Goal: Task Accomplishment & Management: Use online tool/utility

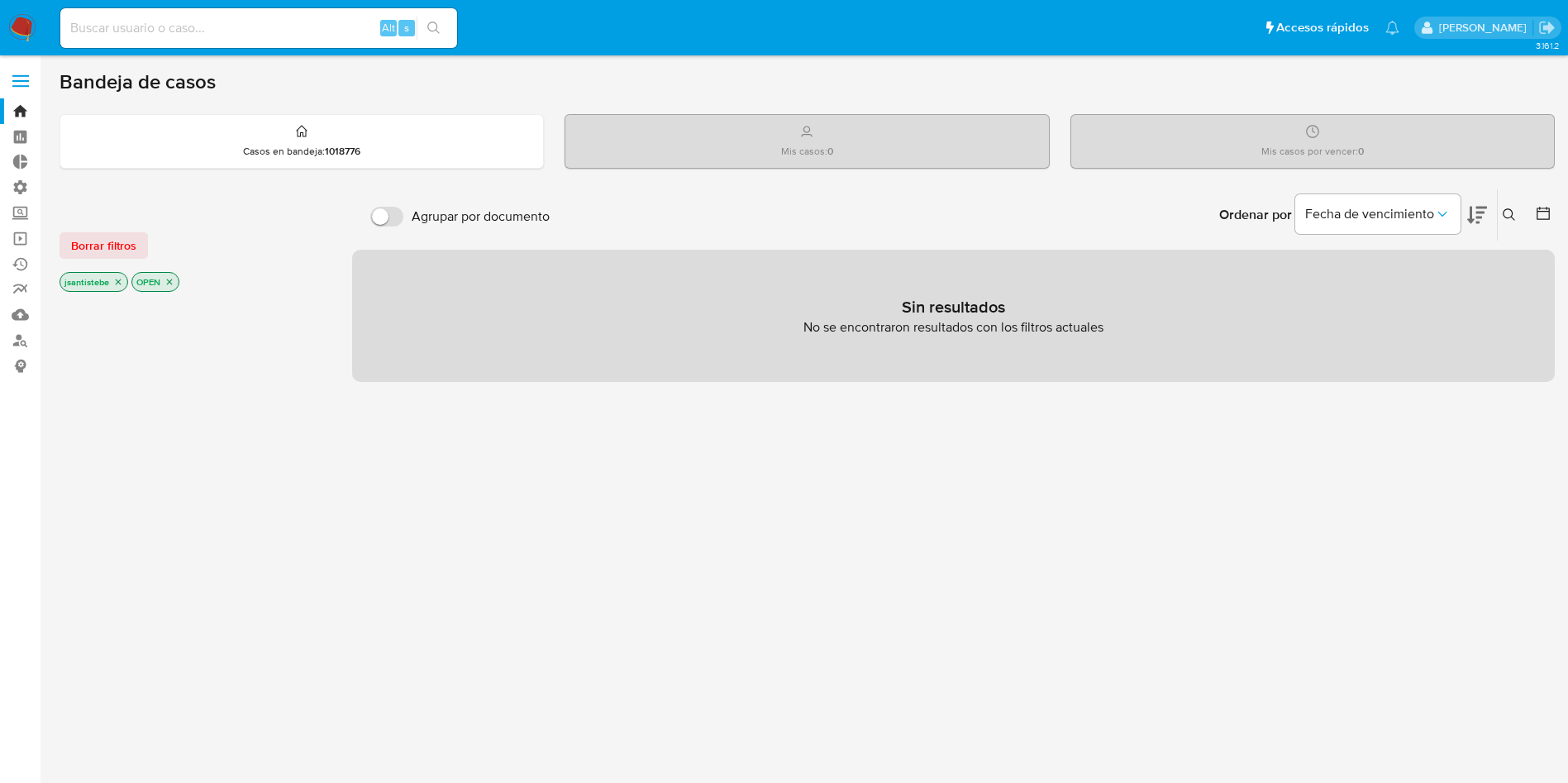
click at [346, 85] on div "Bandeja de casos" at bounding box center [807, 82] width 1496 height 24
click at [20, 90] on label at bounding box center [21, 81] width 41 height 35
click at [0, 0] on input "checkbox" at bounding box center [0, 0] width 0 height 0
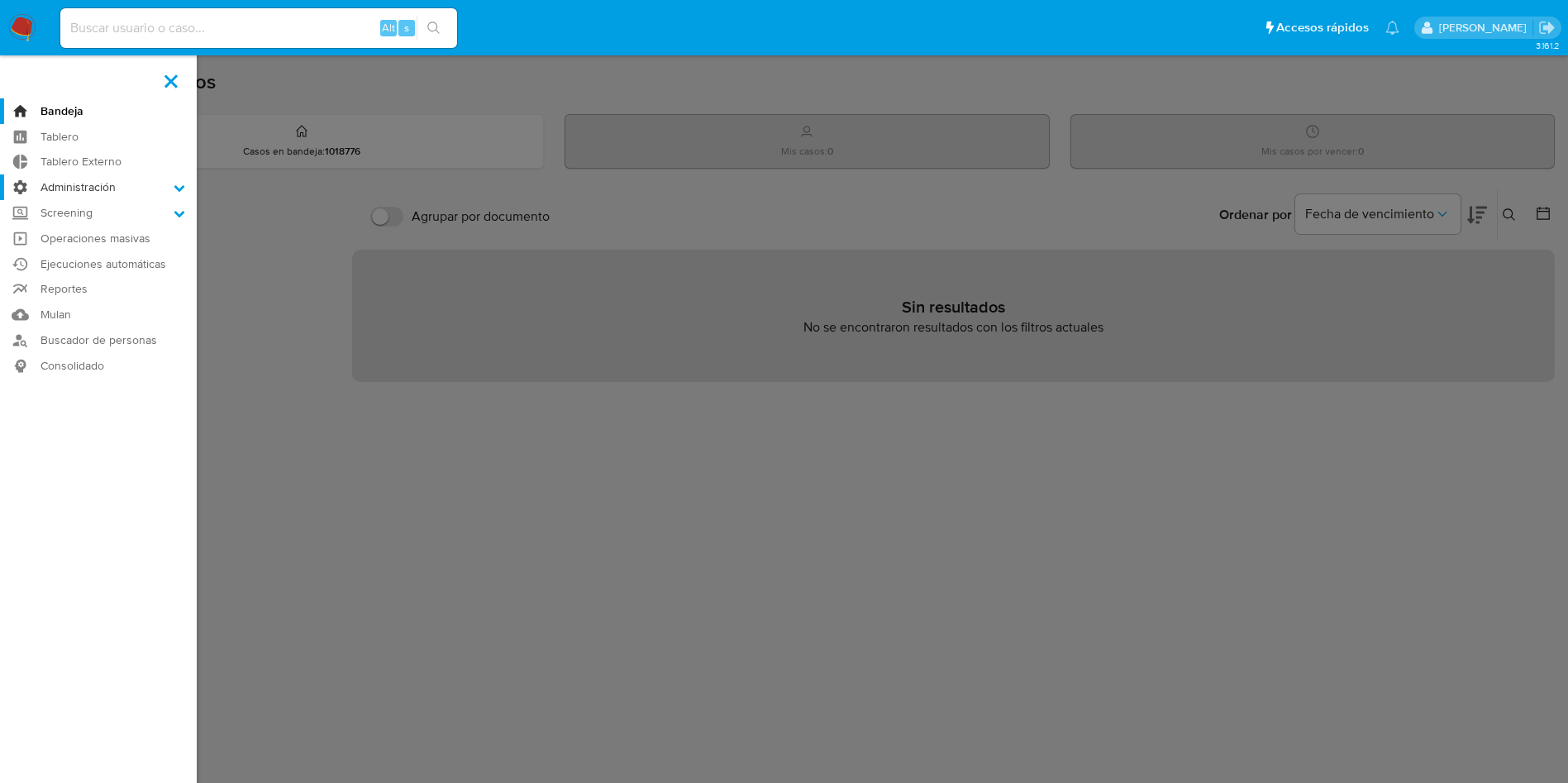
click at [100, 180] on label "Administración" at bounding box center [98, 186] width 197 height 25
click at [0, 0] on input "Administración" at bounding box center [0, 0] width 0 height 0
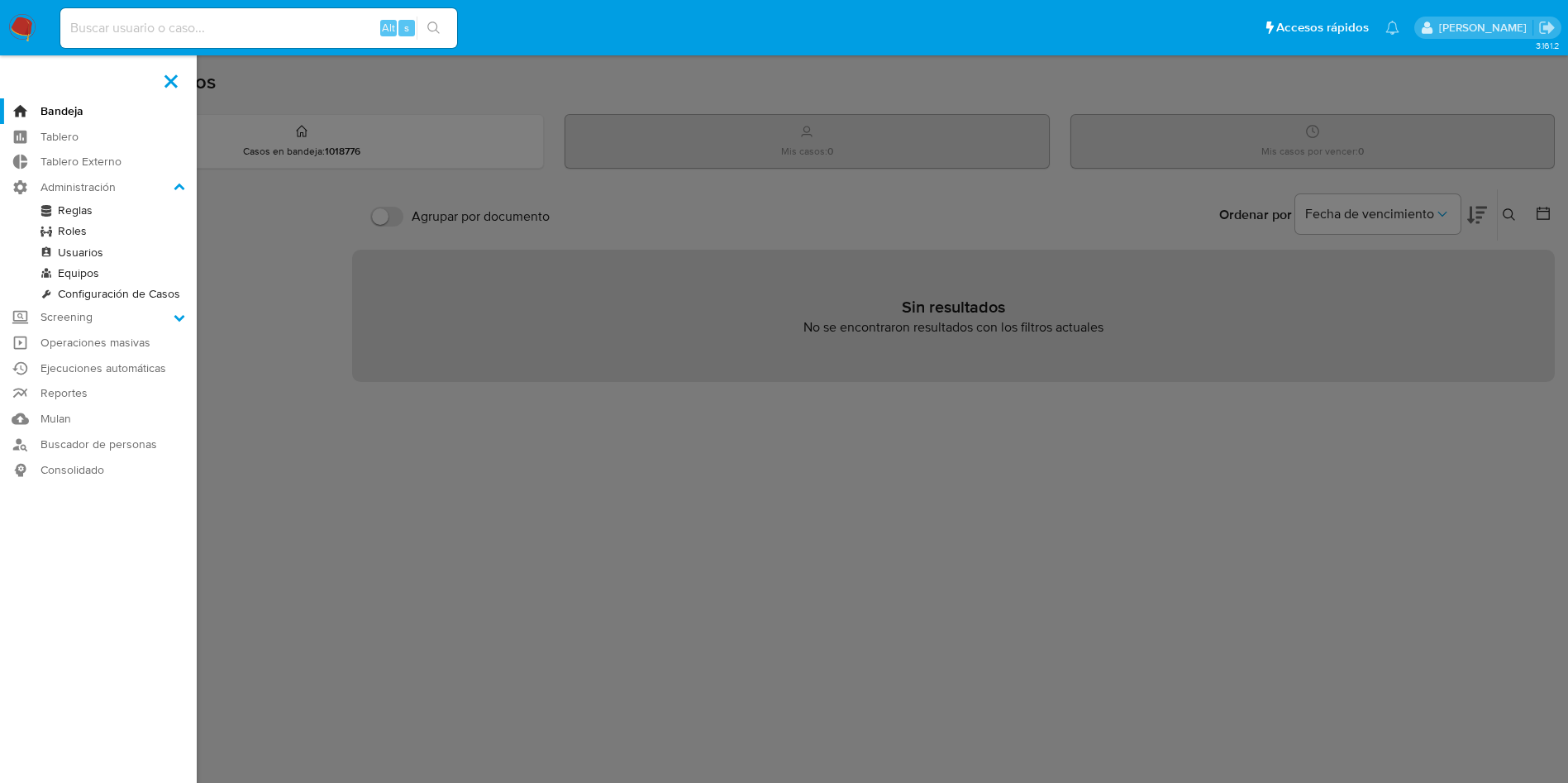
click at [86, 214] on link "Reglas" at bounding box center [98, 211] width 197 height 21
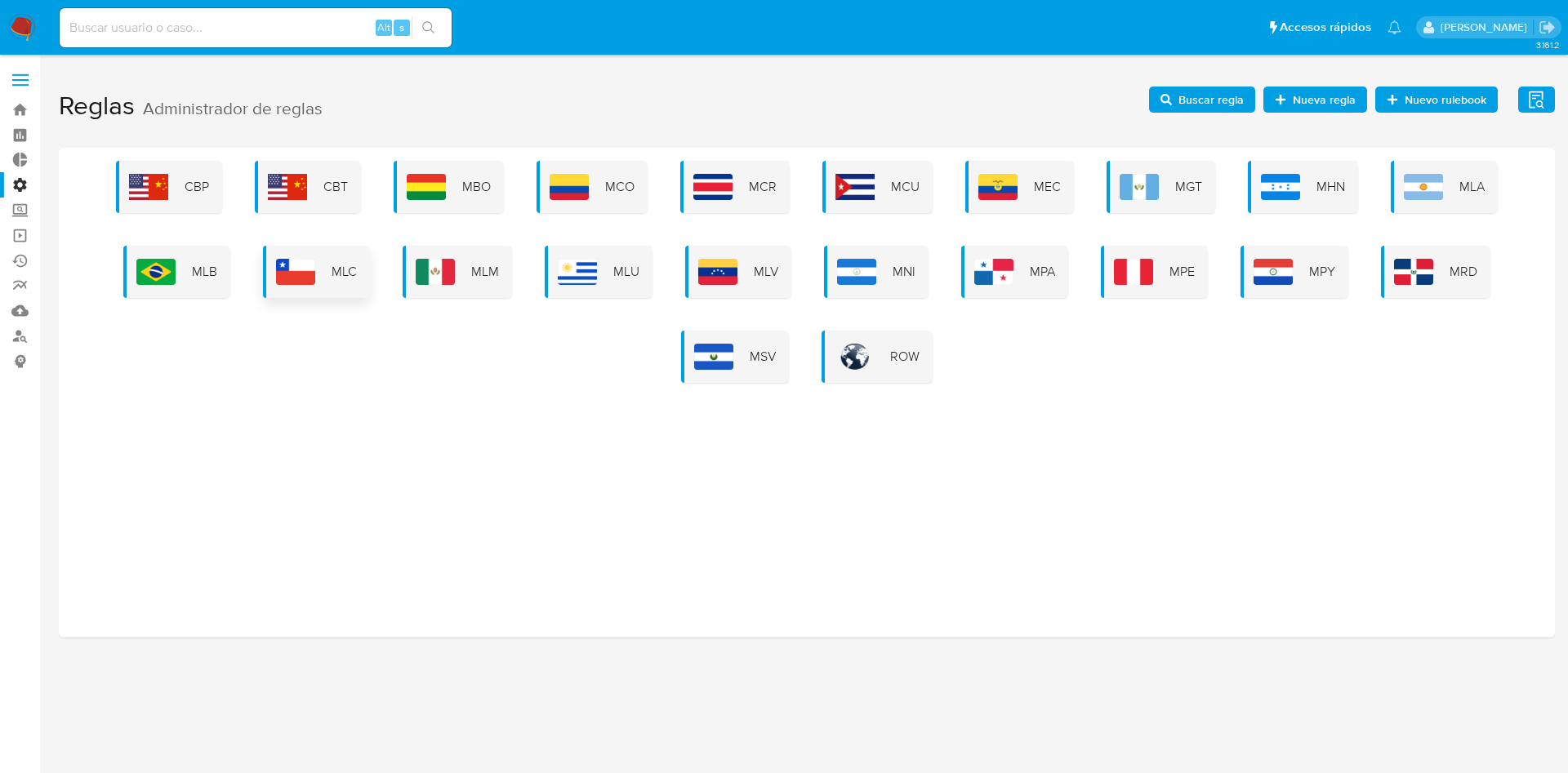
click at [315, 266] on img at bounding box center [296, 271] width 39 height 26
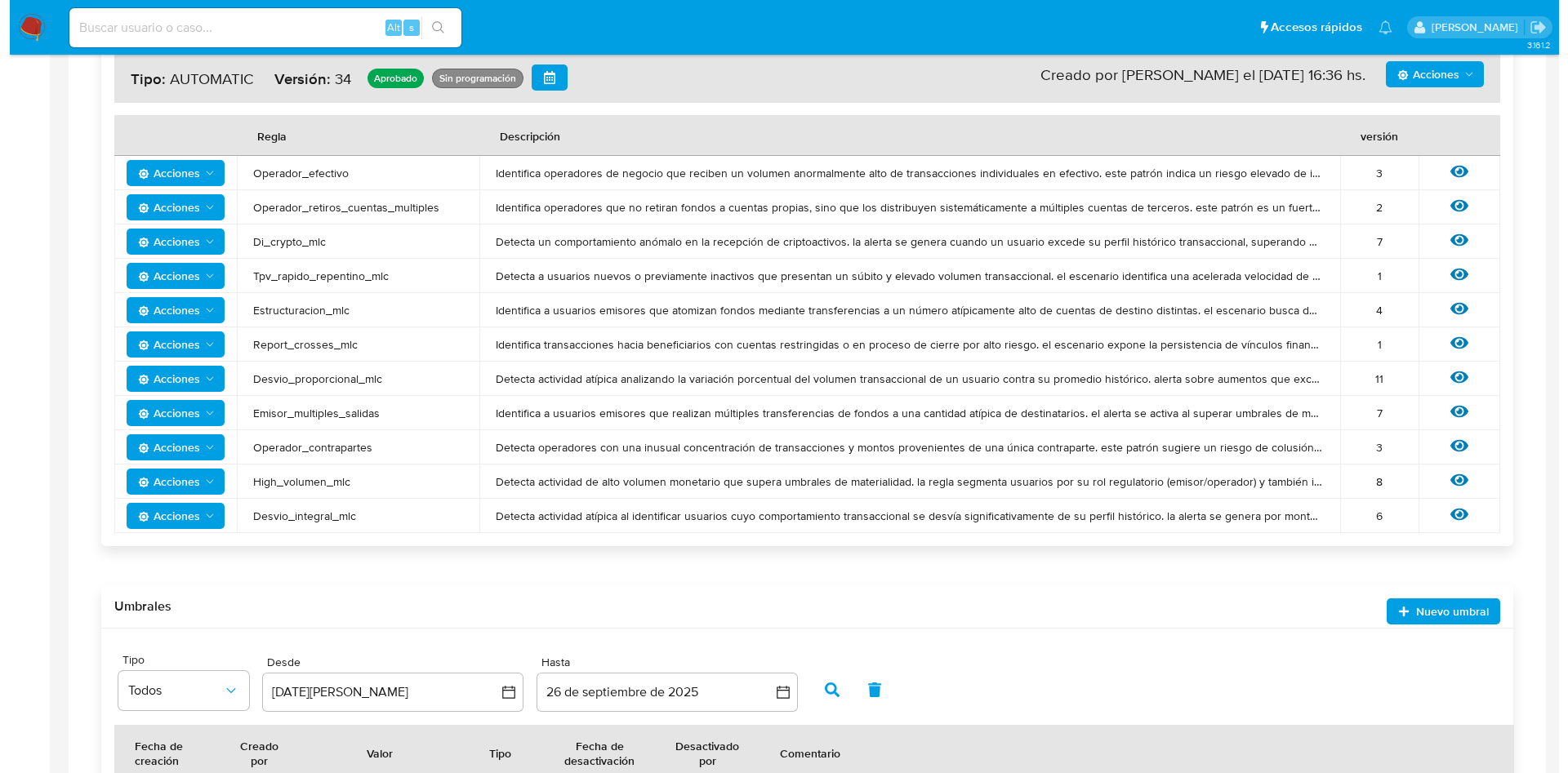
scroll to position [177, 0]
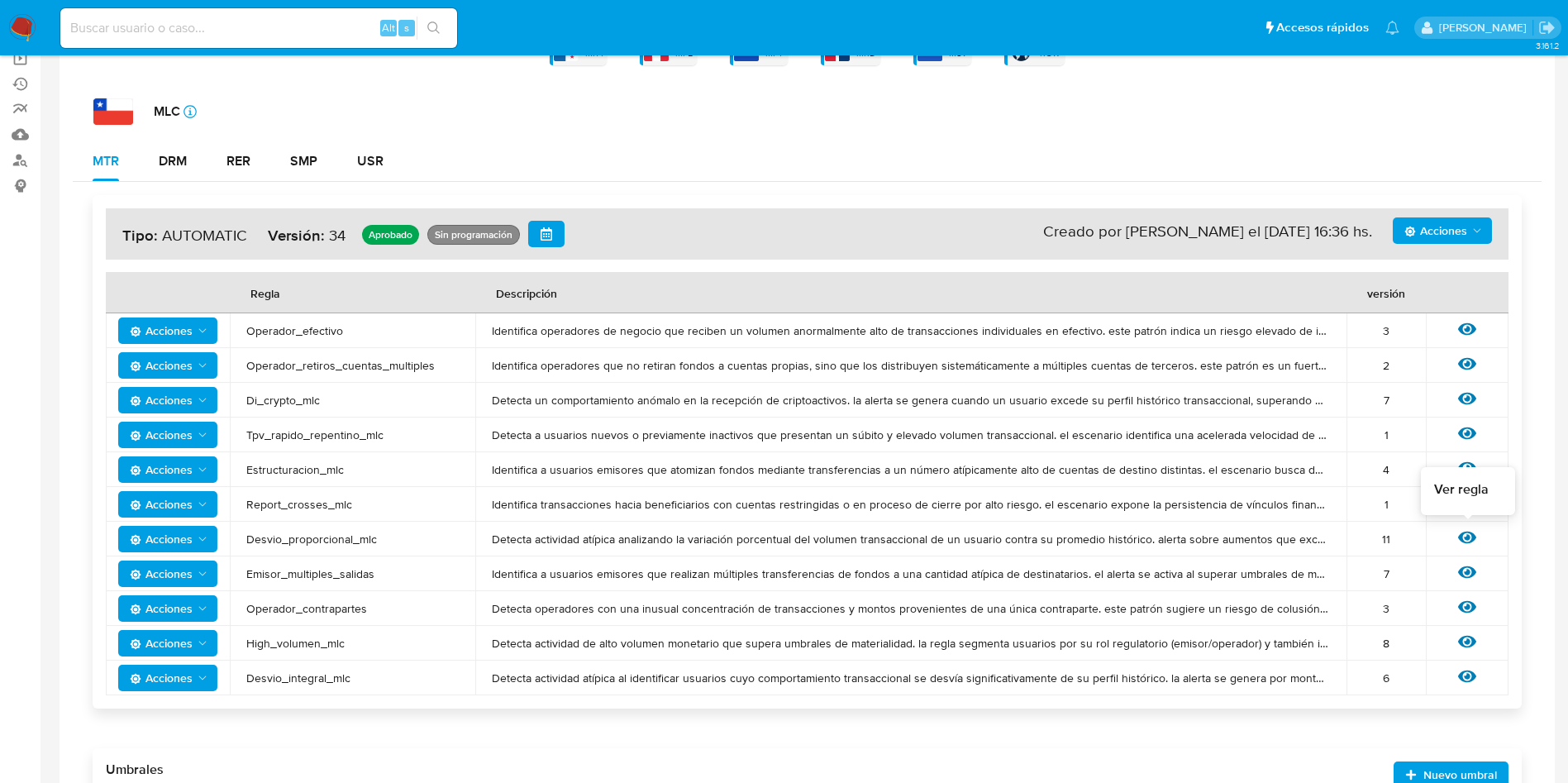
click at [1466, 534] on icon at bounding box center [1467, 536] width 18 height 18
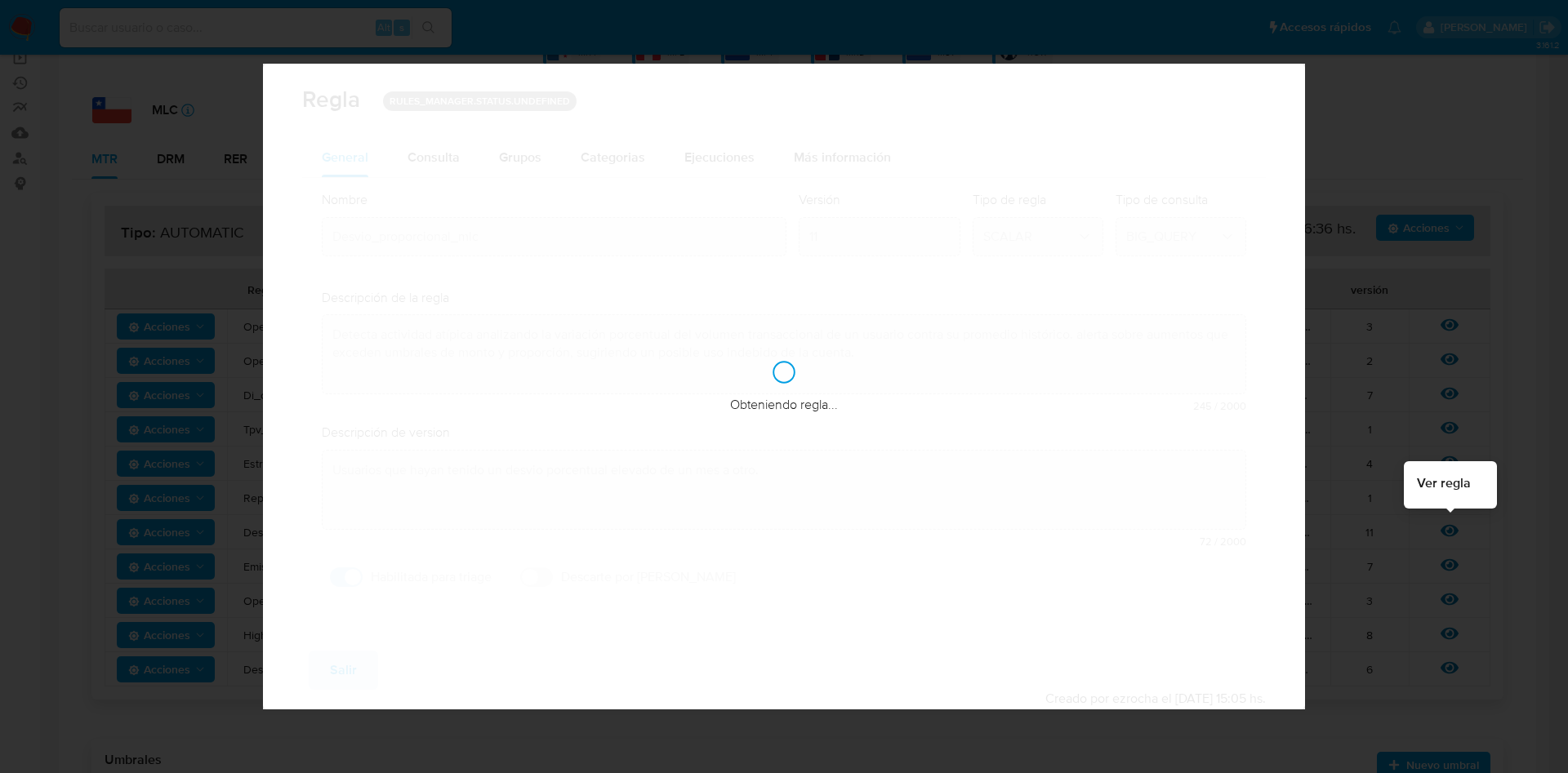
checkbox input "true"
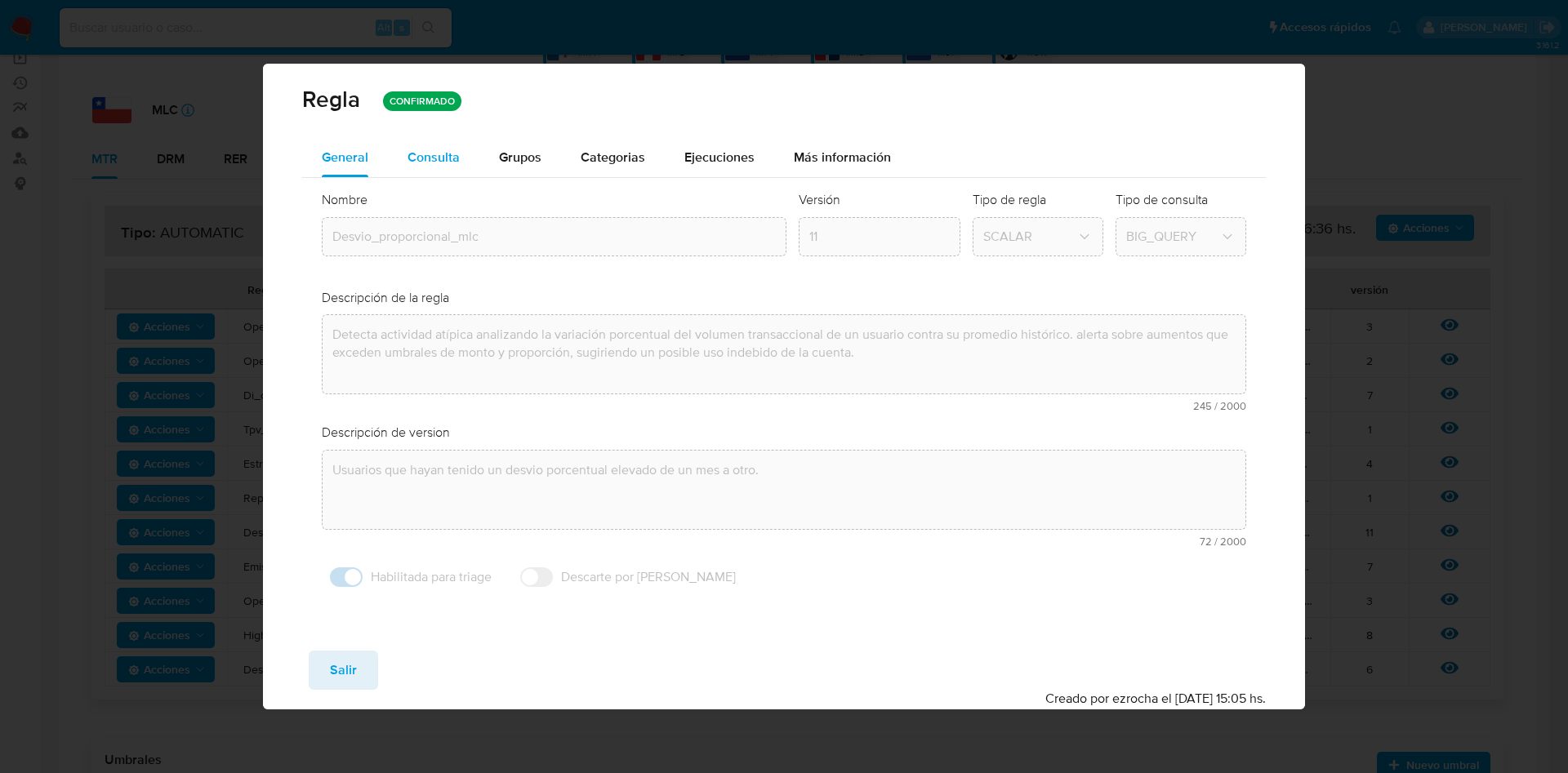
click at [441, 151] on span "Consulta" at bounding box center [433, 157] width 52 height 19
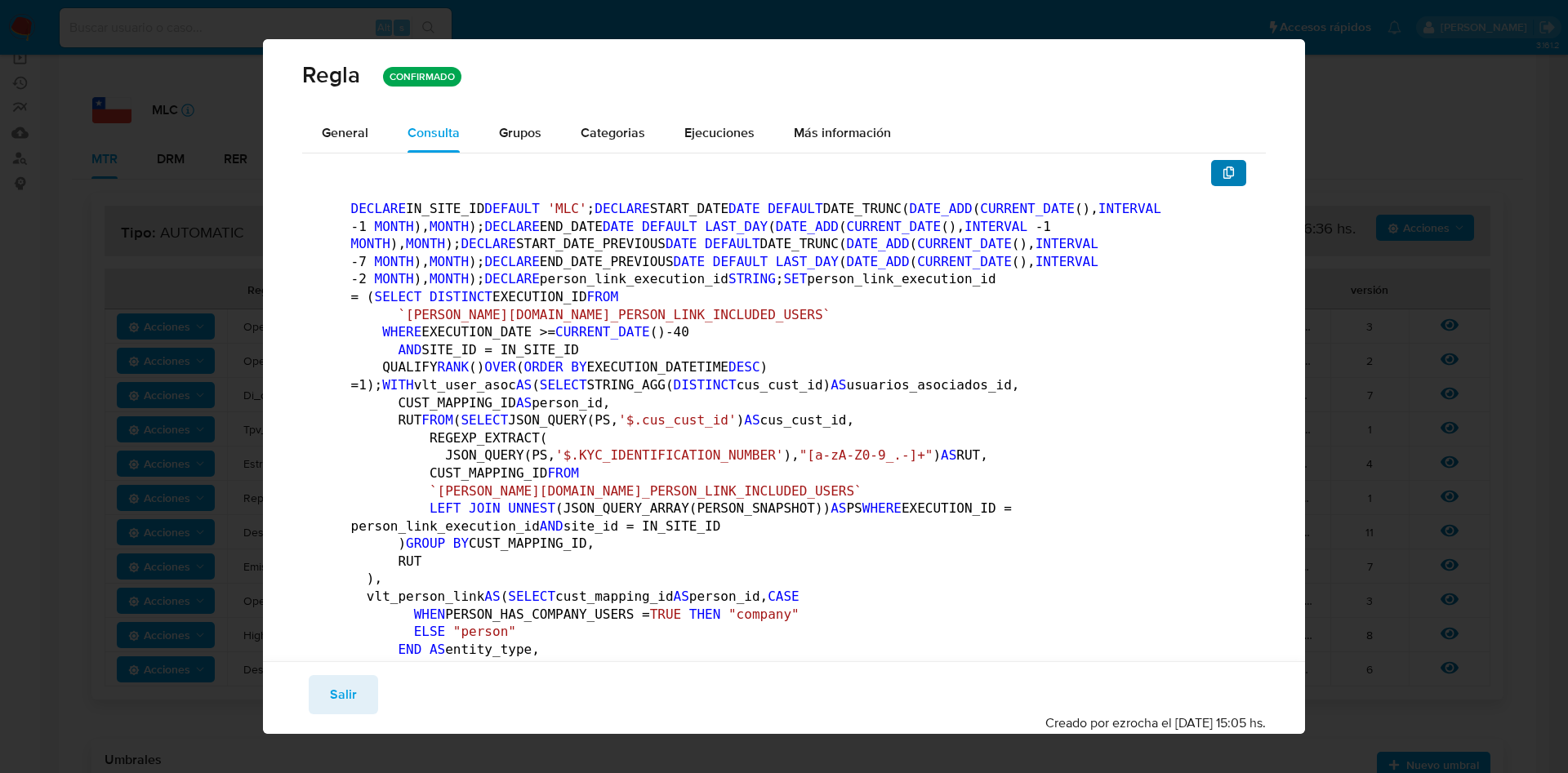
click at [1223, 171] on icon "button" at bounding box center [1229, 173] width 11 height 13
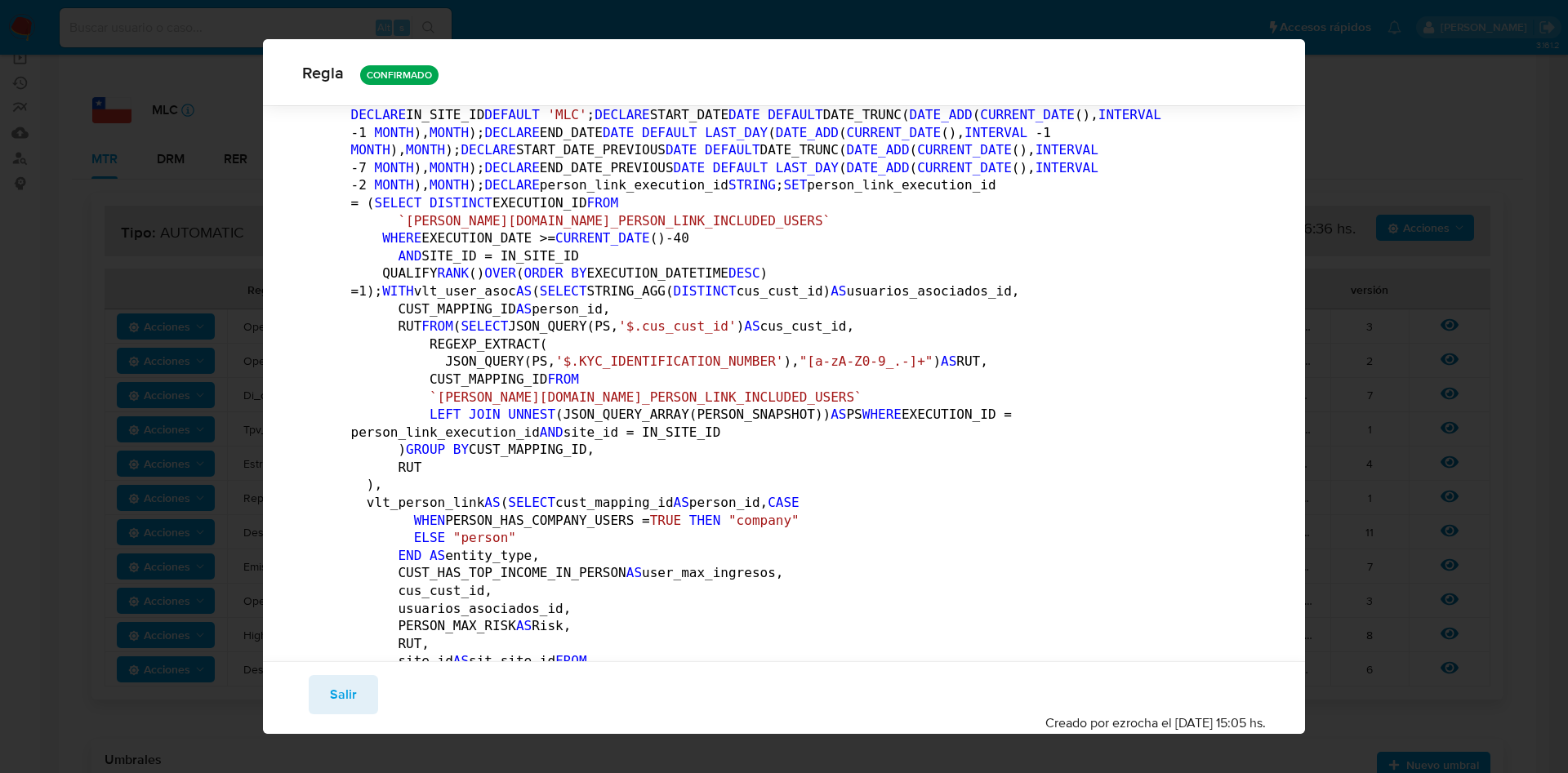
scroll to position [0, 0]
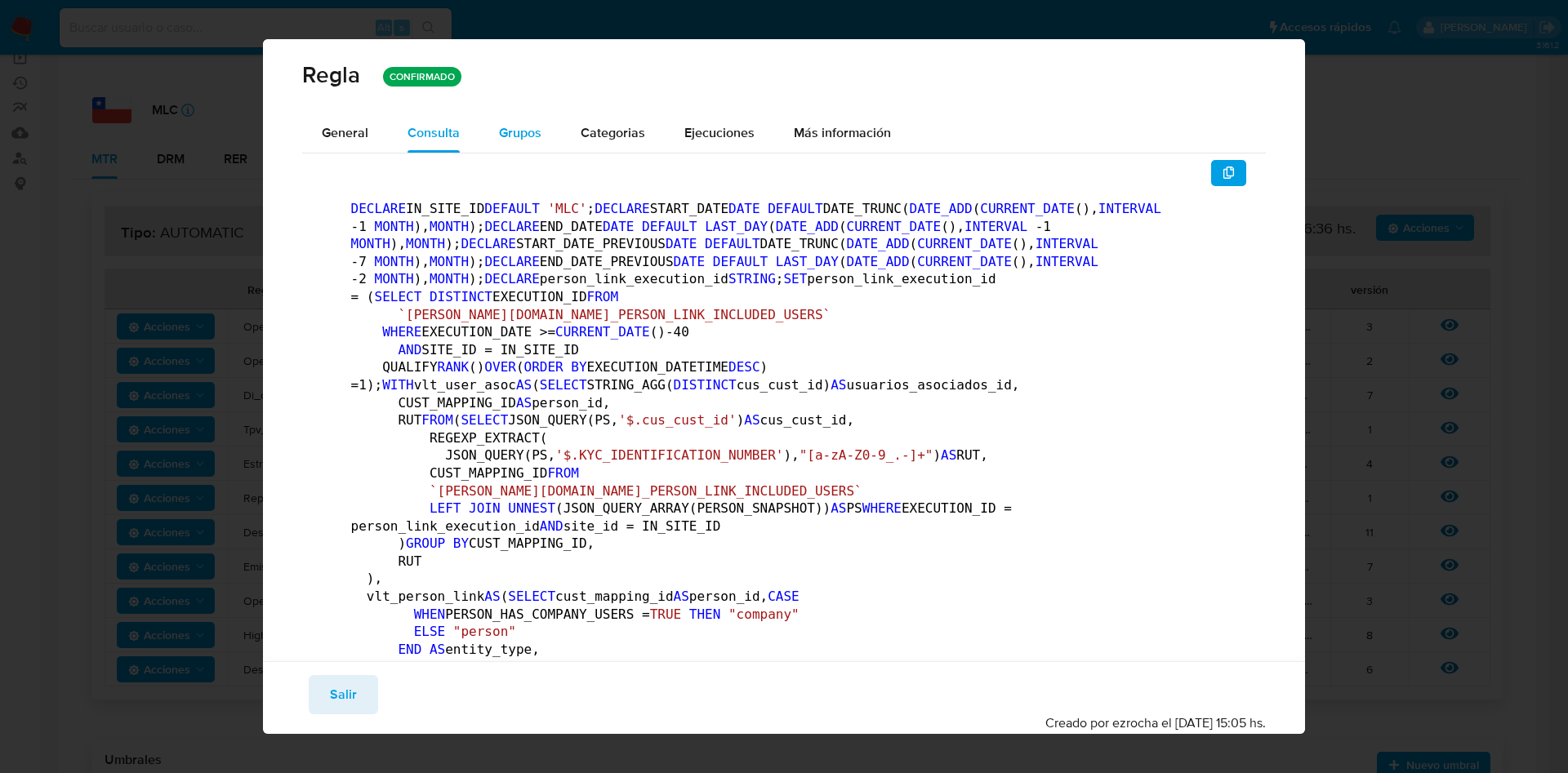
click at [509, 131] on span "Grupos" at bounding box center [520, 133] width 43 height 19
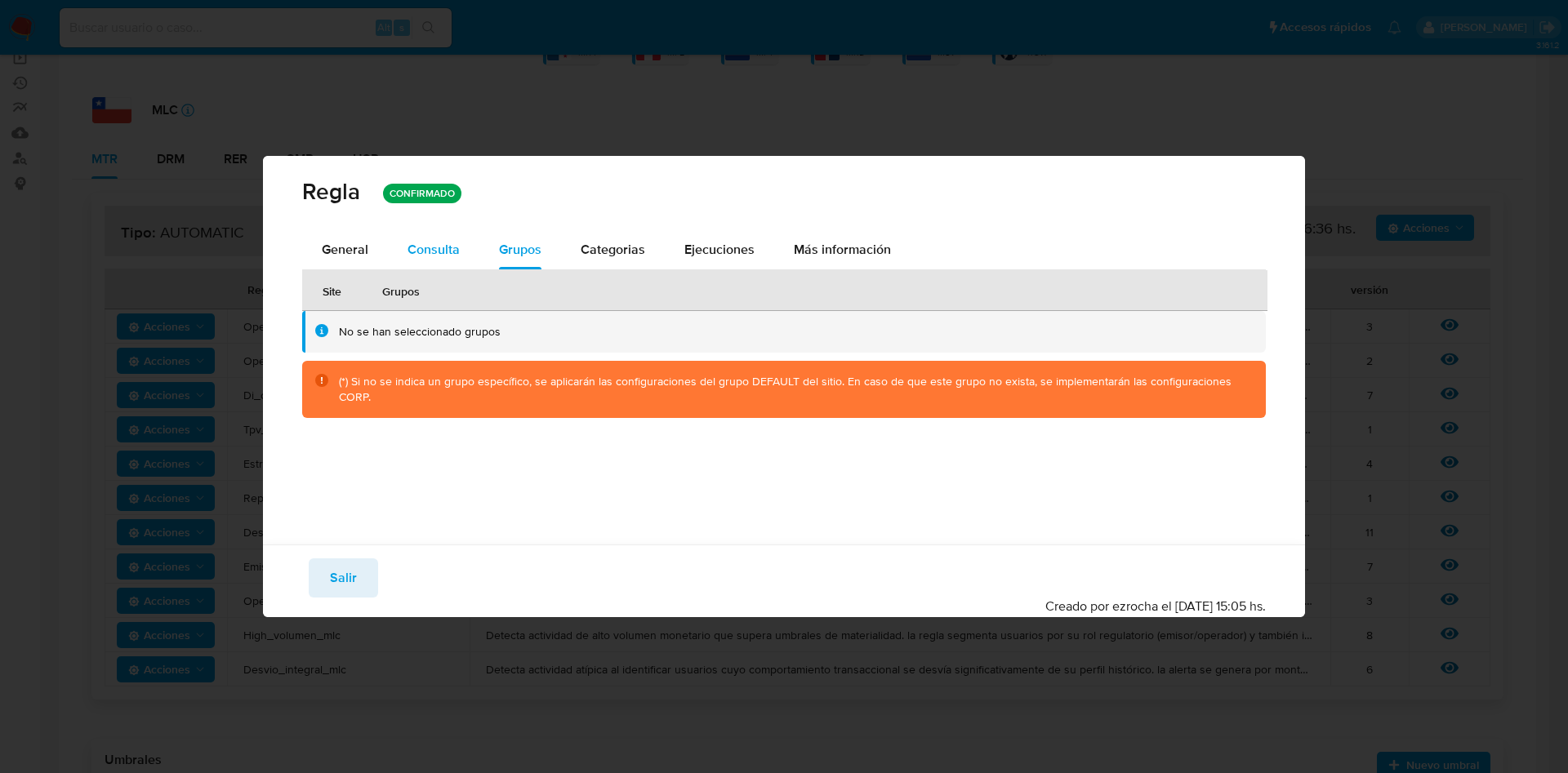
click at [418, 265] on div "Consulta" at bounding box center [433, 250] width 52 height 39
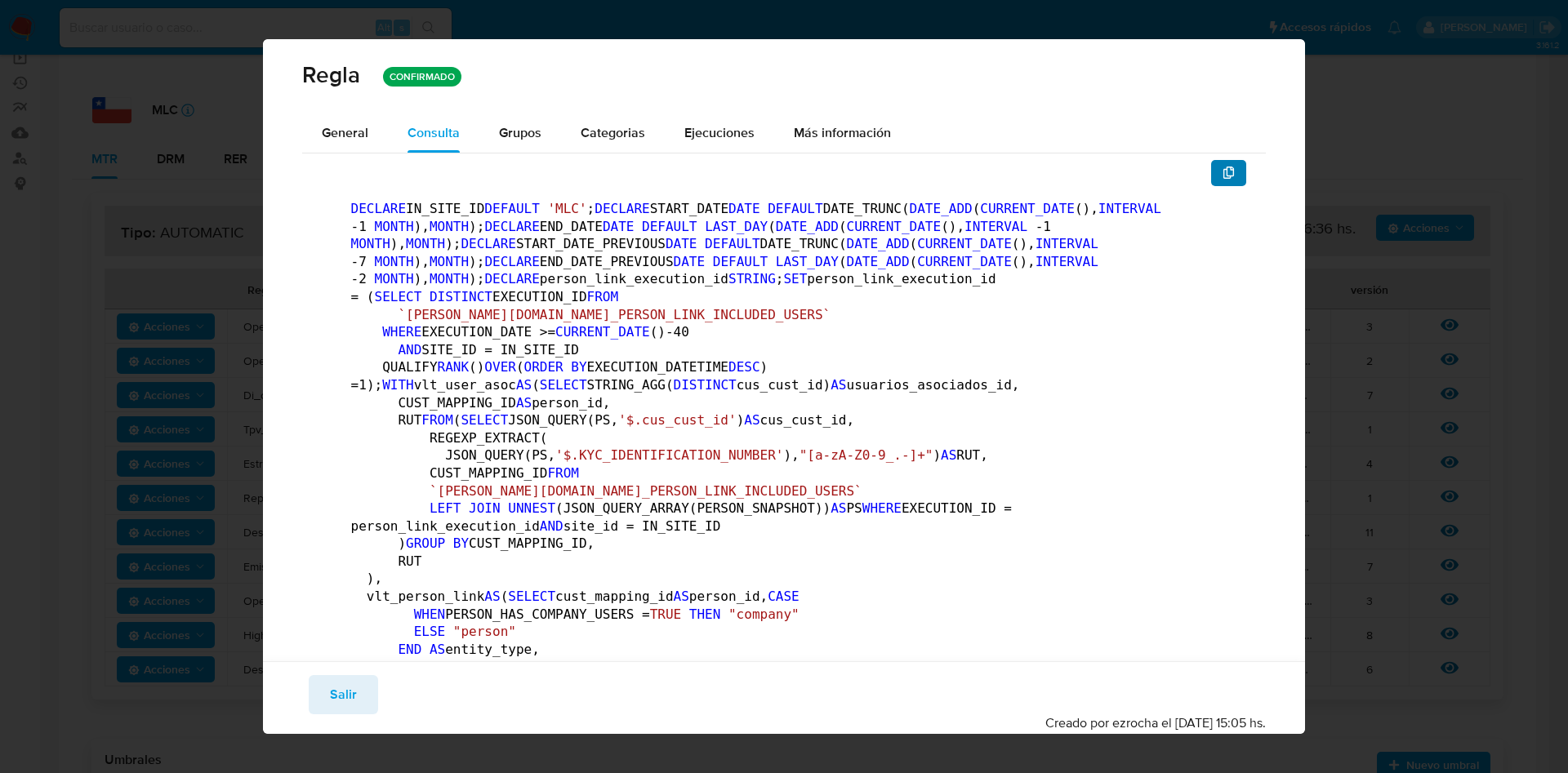
click at [1219, 163] on button "button" at bounding box center [1229, 173] width 36 height 26
